Goal: Check status: Check status

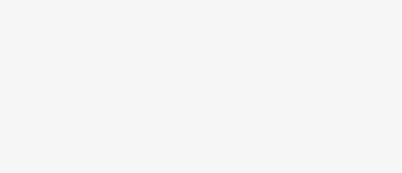
click at [112, 89] on body at bounding box center [201, 86] width 402 height 173
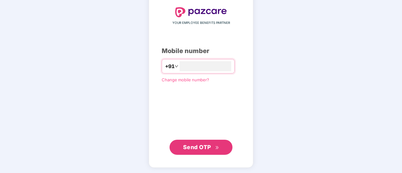
type input "**********"
click at [199, 146] on span "Send OTP" at bounding box center [197, 147] width 28 height 7
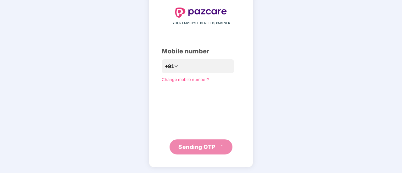
scroll to position [31, 0]
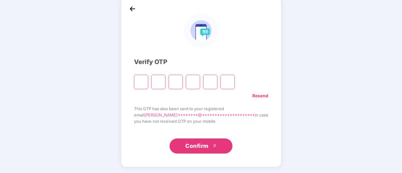
click at [148, 85] on input "Please enter verification code. Digit 1" at bounding box center [141, 82] width 14 height 14
type input "*"
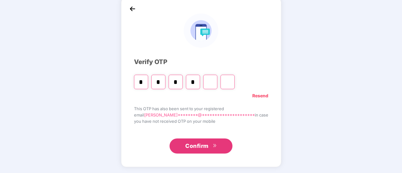
type input "*"
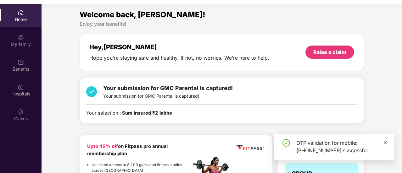
click at [385, 144] on icon "close" at bounding box center [385, 142] width 4 height 4
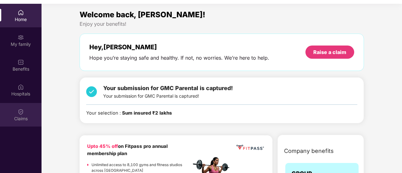
click at [26, 118] on div "Claims" at bounding box center [20, 119] width 41 height 6
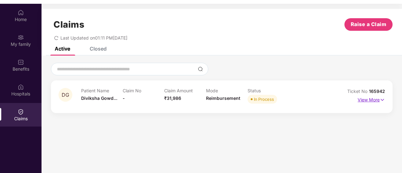
click at [375, 98] on p "View More" at bounding box center [370, 99] width 27 height 8
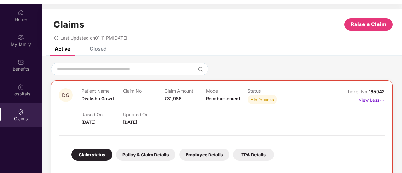
click at [259, 99] on div "In Process" at bounding box center [264, 99] width 20 height 6
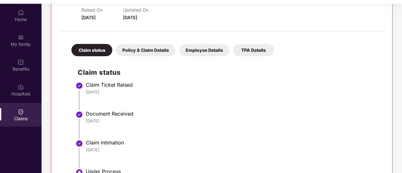
click at [142, 53] on div "Policy & Claim Details" at bounding box center [145, 50] width 59 height 12
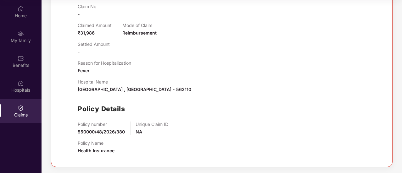
scroll to position [0, 0]
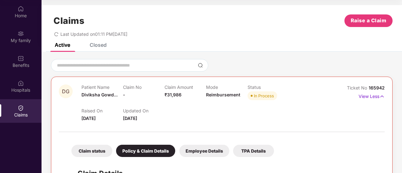
click at [200, 148] on div "Employee Details" at bounding box center [204, 151] width 50 height 12
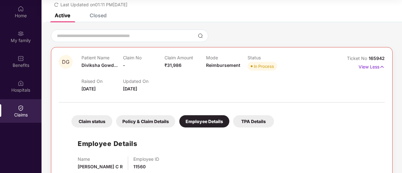
scroll to position [45, 0]
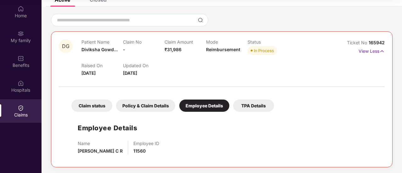
click at [246, 106] on div "TPA Details" at bounding box center [253, 106] width 41 height 12
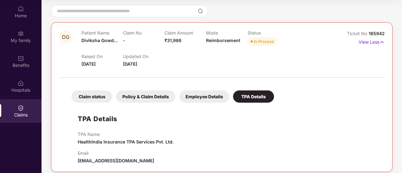
scroll to position [59, 0]
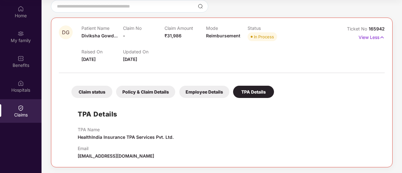
click at [203, 90] on div "Employee Details" at bounding box center [204, 92] width 50 height 12
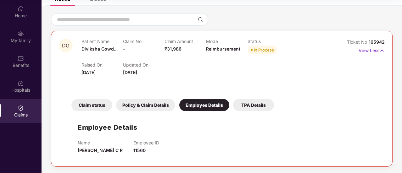
scroll to position [45, 0]
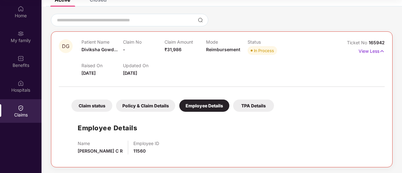
click at [151, 97] on div "Claim status Policy & Claim Details Employee Details TPA Details" at bounding box center [169, 102] width 209 height 19
click at [137, 104] on div "Policy & Claim Details" at bounding box center [145, 106] width 59 height 12
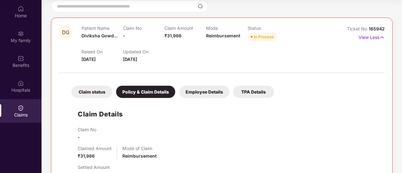
click at [91, 96] on div "Claim status" at bounding box center [91, 92] width 41 height 12
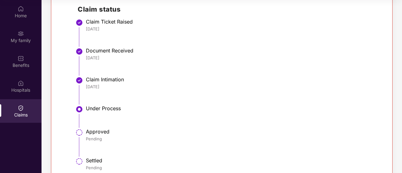
scroll to position [179, 0]
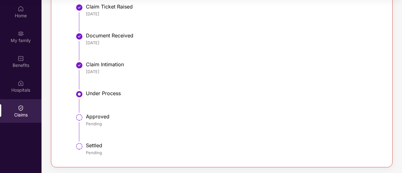
click at [99, 121] on div "Pending" at bounding box center [232, 124] width 292 height 6
click at [103, 116] on div "Approved" at bounding box center [232, 116] width 292 height 6
click at [99, 146] on div "Settled" at bounding box center [232, 145] width 292 height 6
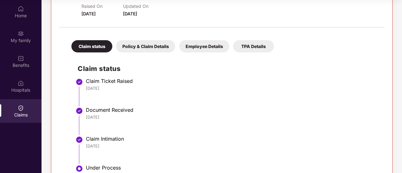
scroll to position [0, 0]
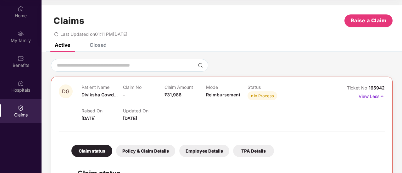
click at [259, 95] on div "In Process" at bounding box center [264, 96] width 20 height 6
click at [195, 102] on div "Raised On 16 Aug 2025 Updated On 16 Aug 2025" at bounding box center [205, 112] width 249 height 20
click at [92, 45] on div "Closed" at bounding box center [98, 45] width 17 height 6
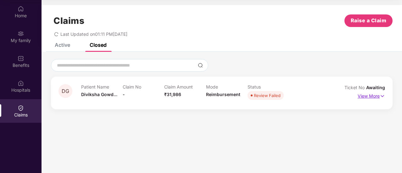
click at [374, 96] on p "View More" at bounding box center [370, 95] width 27 height 8
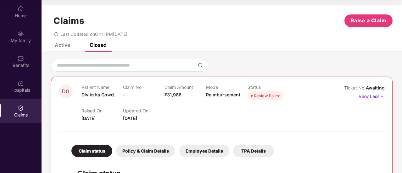
scroll to position [69, 0]
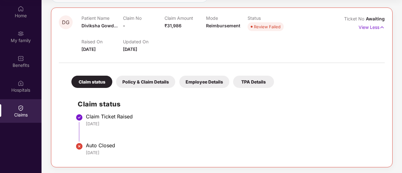
click at [80, 147] on img at bounding box center [79, 147] width 8 height 8
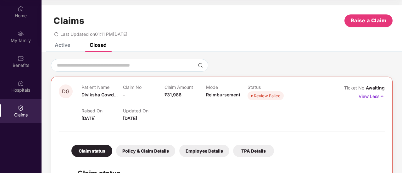
click at [58, 47] on div "Active" at bounding box center [62, 45] width 15 height 6
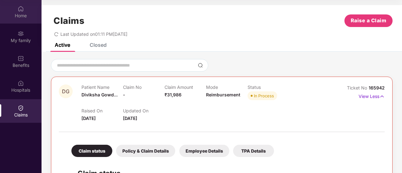
click at [25, 11] on div "Home" at bounding box center [20, 12] width 41 height 24
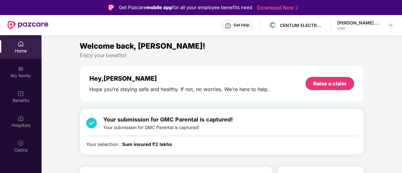
click at [383, 25] on div "Chethan Gowda C R User" at bounding box center [365, 25] width 57 height 11
click at [392, 25] on img at bounding box center [390, 25] width 5 height 5
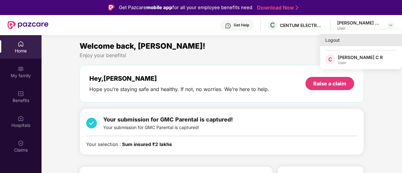
click at [339, 43] on div "Logout" at bounding box center [361, 40] width 82 height 12
